Goal: Task Accomplishment & Management: Complete application form

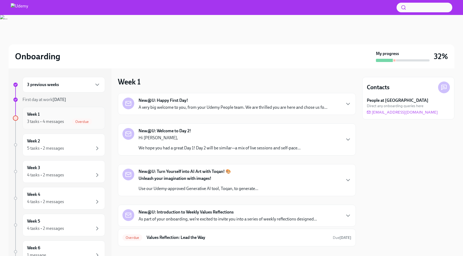
click at [82, 123] on span "Overdue" at bounding box center [82, 122] width 20 height 4
click at [64, 121] on div "3 tasks • 4 messages Overdue" at bounding box center [63, 122] width 73 height 6
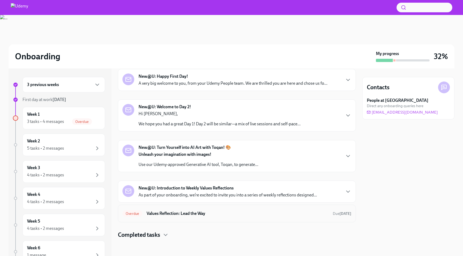
click at [191, 215] on h6 "Values Reflection: Lead the Way" at bounding box center [237, 214] width 182 height 6
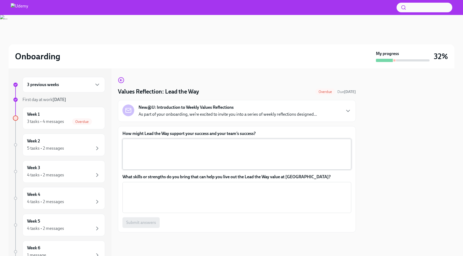
click at [229, 156] on textarea "How might Lead the Way support your success and your team’s success?" at bounding box center [237, 155] width 222 height 26
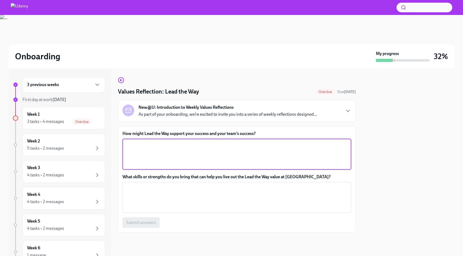
click at [174, 113] on p "As part of your onboarding, we’re excited to invite you into a series of weekly…" at bounding box center [227, 115] width 178 height 6
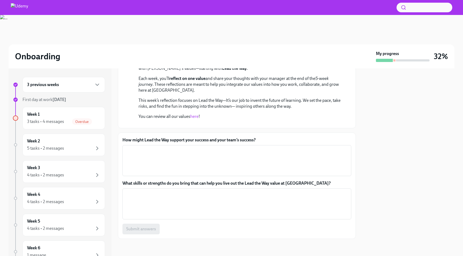
scroll to position [107, 0]
click at [66, 138] on div "Week 2 5 tasks • 2 messages" at bounding box center [63, 145] width 82 height 22
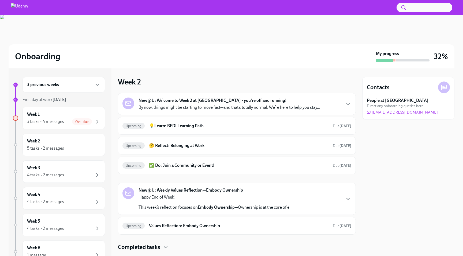
scroll to position [12, 0]
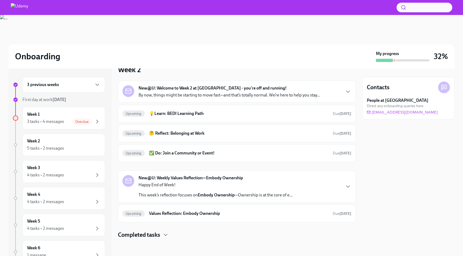
click at [219, 95] on p "By now, things might be starting to move fast—and that’s totally normal. We’re …" at bounding box center [228, 95] width 181 height 6
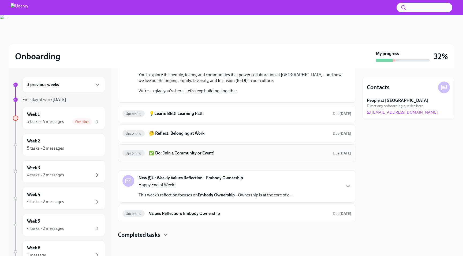
scroll to position [231, 0]
click at [211, 187] on p "Happy End of Week!" at bounding box center [215, 185] width 154 height 6
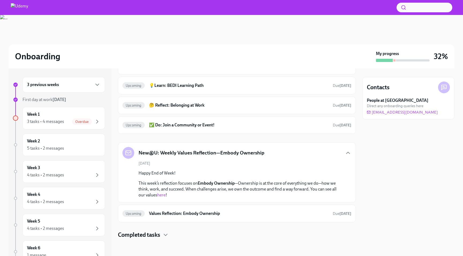
scroll to position [258, 0]
click at [77, 127] on div "Week 1 3 tasks • 4 messages Overdue" at bounding box center [63, 118] width 82 height 22
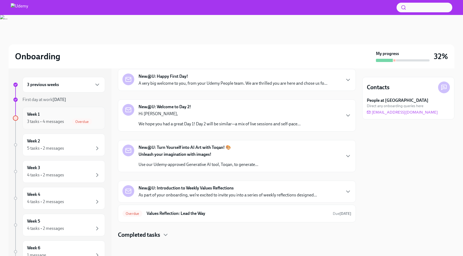
scroll to position [24, 0]
click at [193, 214] on h6 "Values Reflection: Lead the Way" at bounding box center [237, 214] width 182 height 6
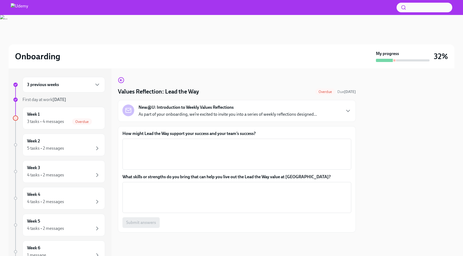
click at [247, 115] on p "As part of your onboarding, we’re excited to invite you into a series of weekly…" at bounding box center [227, 115] width 178 height 6
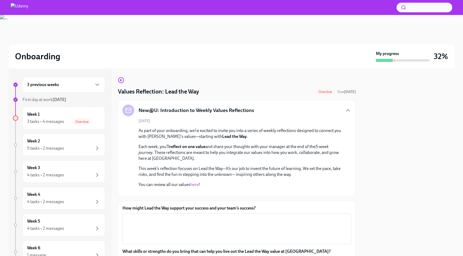
click at [196, 185] on link "here" at bounding box center [194, 184] width 8 height 5
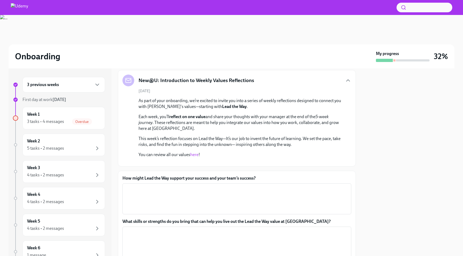
scroll to position [30, 0]
